Goal: Use online tool/utility

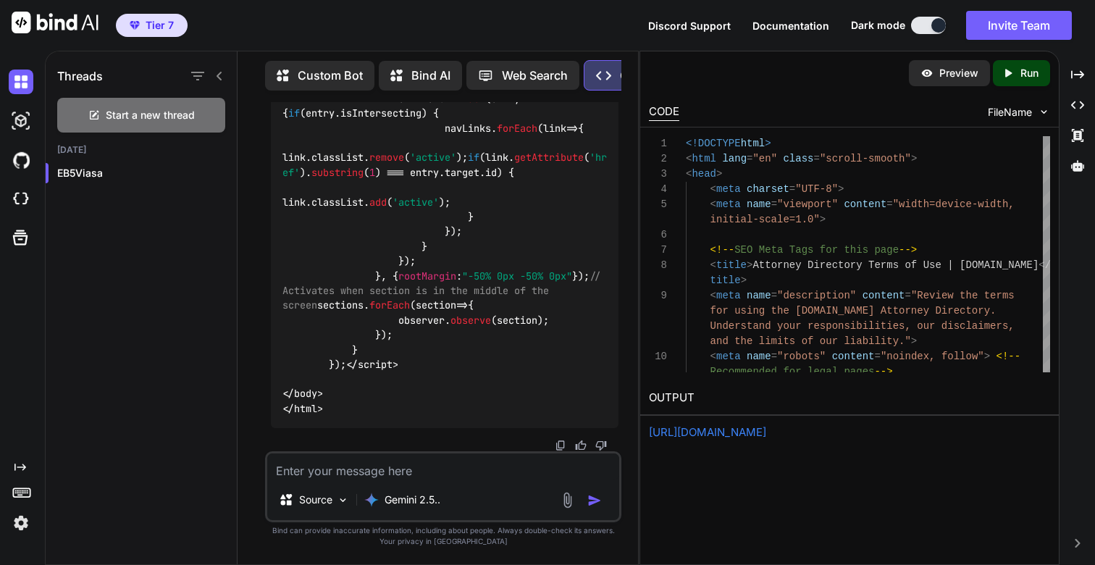
scroll to position [61320, 0]
click at [311, 477] on textarea at bounding box center [443, 466] width 352 height 26
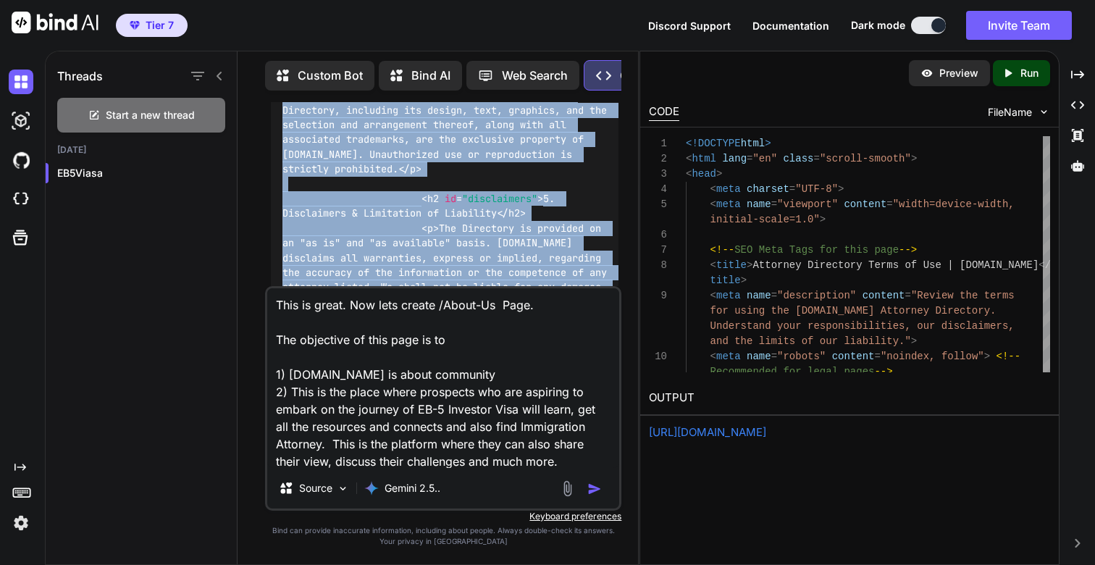
scroll to position [52980, 0]
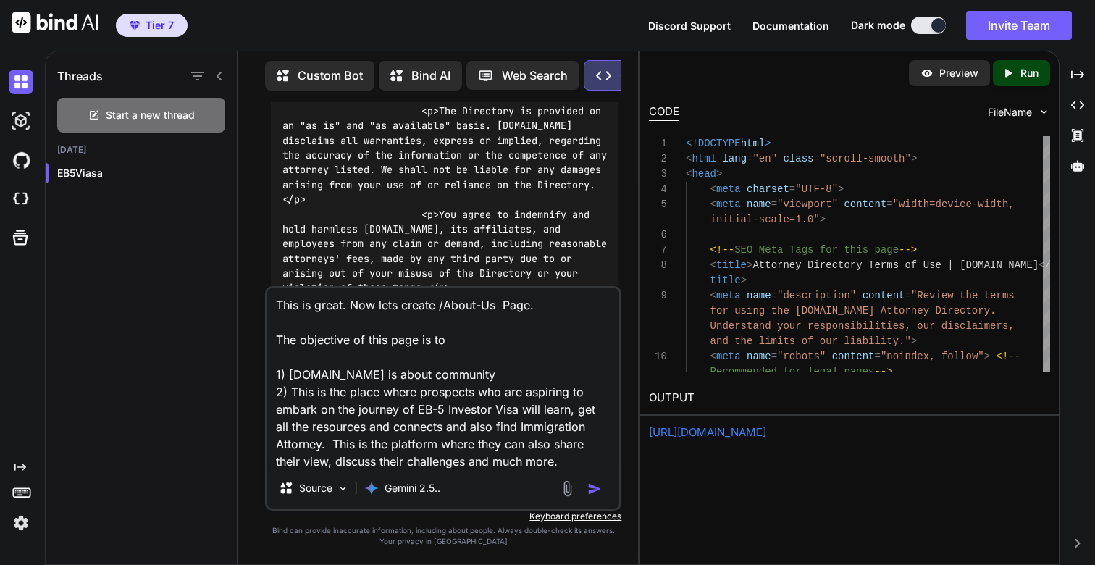
drag, startPoint x: 553, startPoint y: 193, endPoint x: 522, endPoint y: 127, distance: 72.3
click at [522, 127] on div "You This is great. Now lets create the page /privacy-policy Code Generator Of c…" at bounding box center [444, 194] width 353 height 184
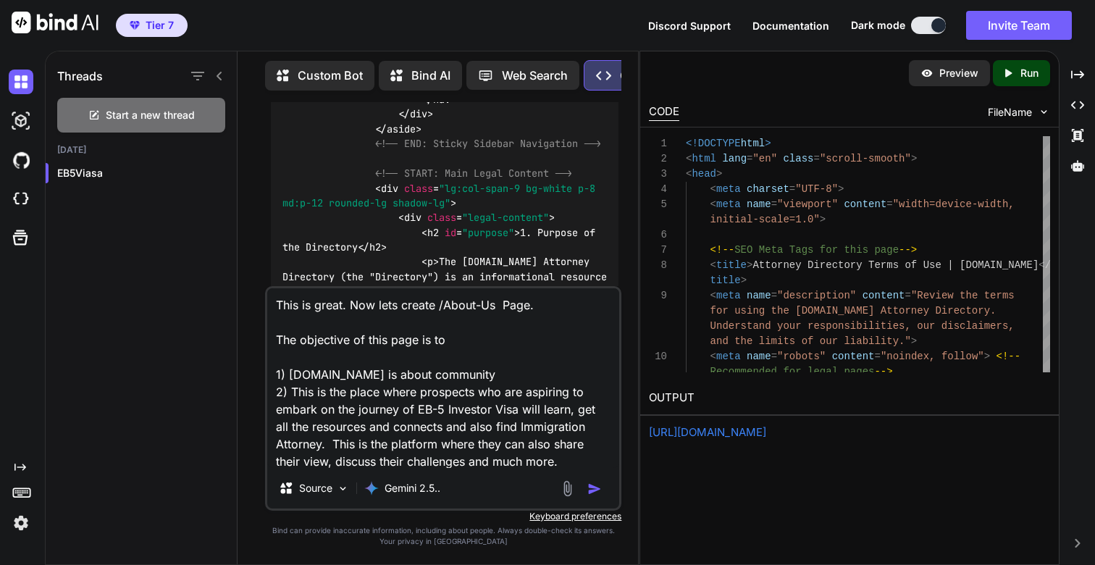
scroll to position [52025, 0]
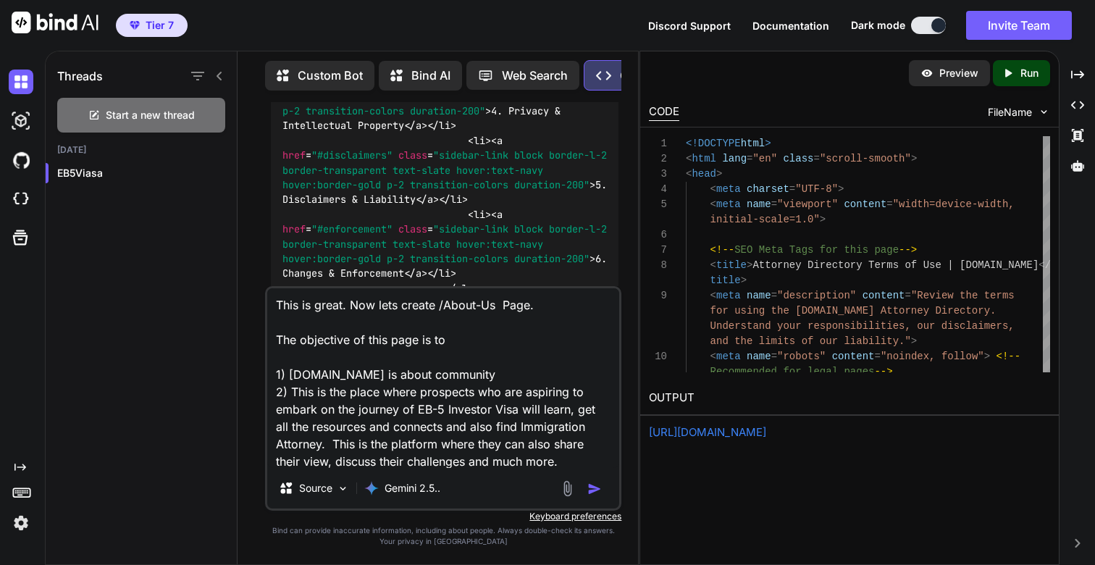
scroll to position [51811, 0]
drag, startPoint x: 503, startPoint y: 243, endPoint x: 549, endPoint y: 144, distance: 108.9
copy p "8) Lore ipsumdo sita co adipiscin el sed doeiusmo temporin. 4) Utlabo etd magn …"
click at [573, 461] on textarea "This is great. Now lets create /About-Us Page. The objective of this page is to…" at bounding box center [443, 378] width 352 height 180
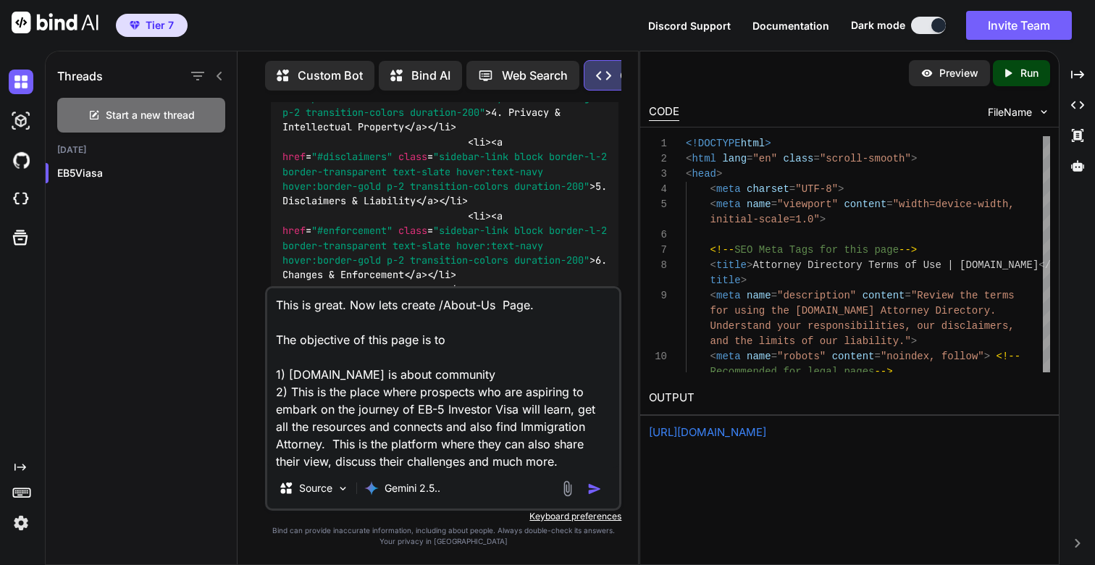
paste textarea "8) Lore ipsumdo sita co adipiscin el sed doeiusmo temporin. 3) Utlabo etd magn …"
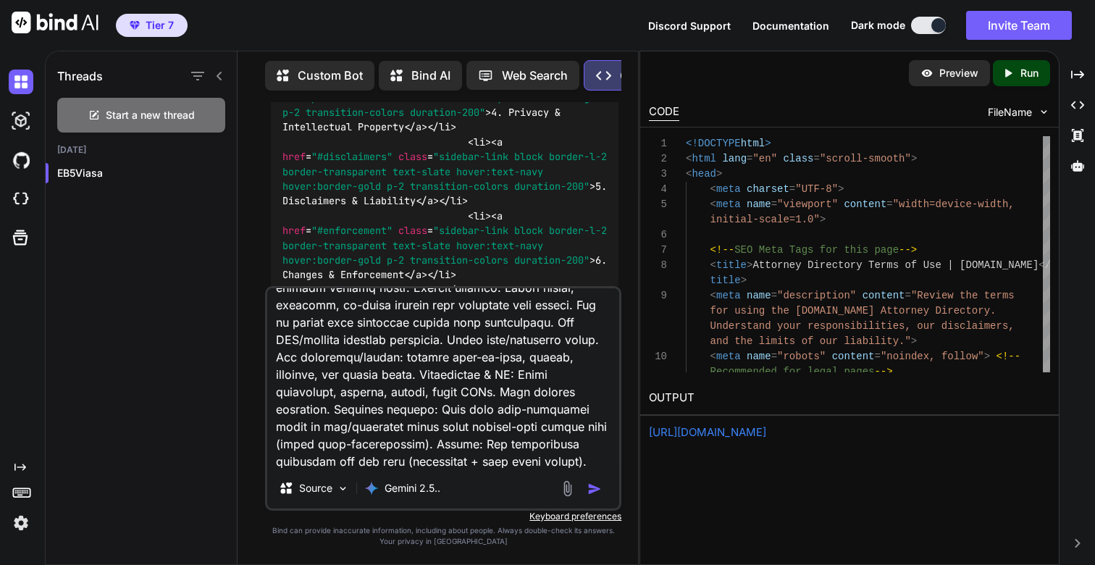
scroll to position [438, 0]
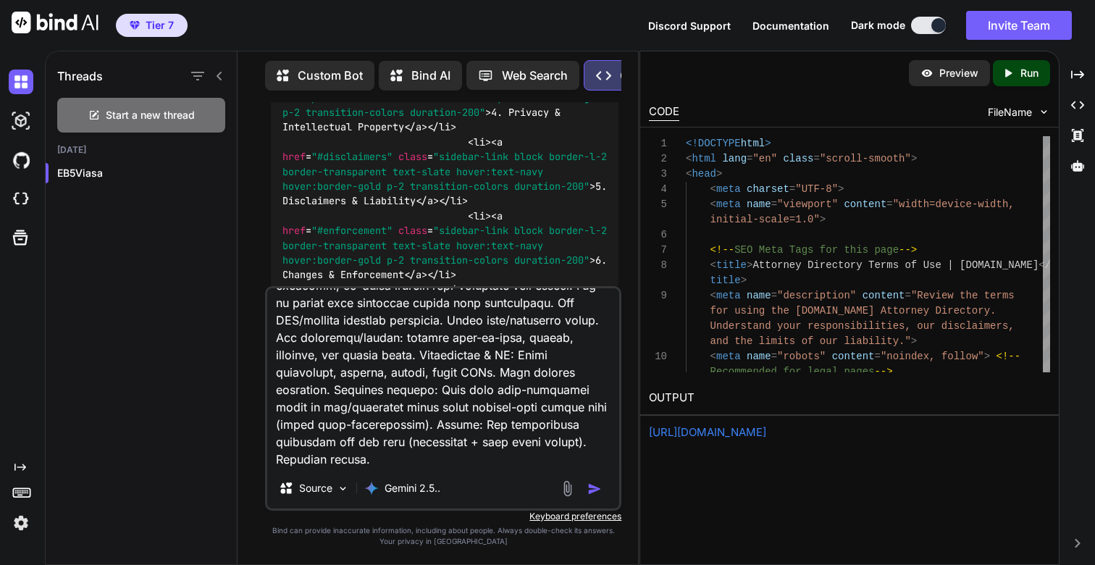
type textarea "Lore ip dolor. Sit amet consec /Adipi-El Sedd. Eiu temporinc ut labo etdo ma al…"
click at [588, 488] on img "button" at bounding box center [594, 489] width 14 height 14
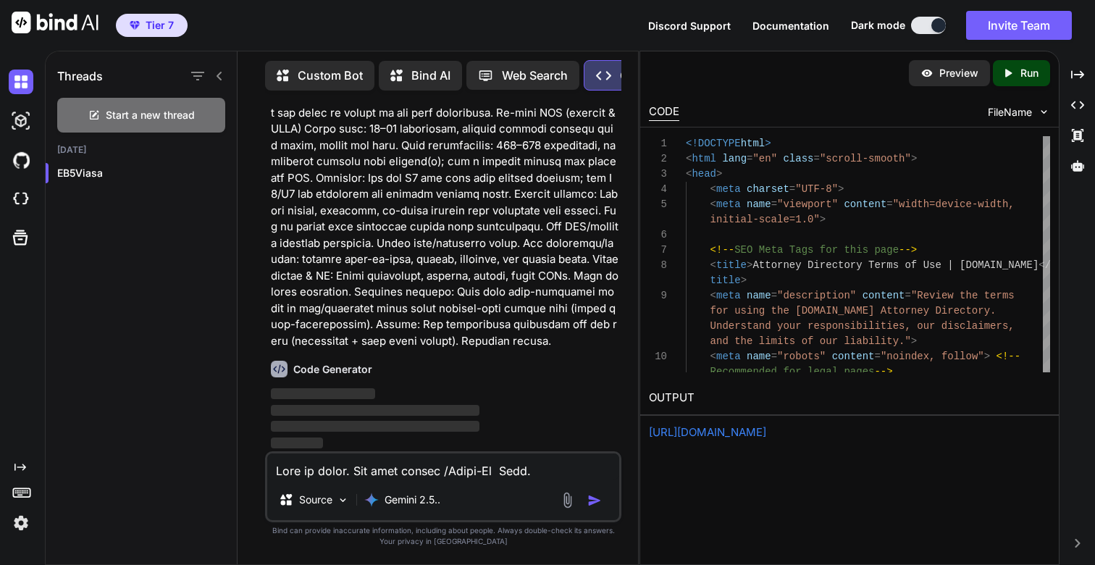
scroll to position [61670, 0]
